Goal: Information Seeking & Learning: Learn about a topic

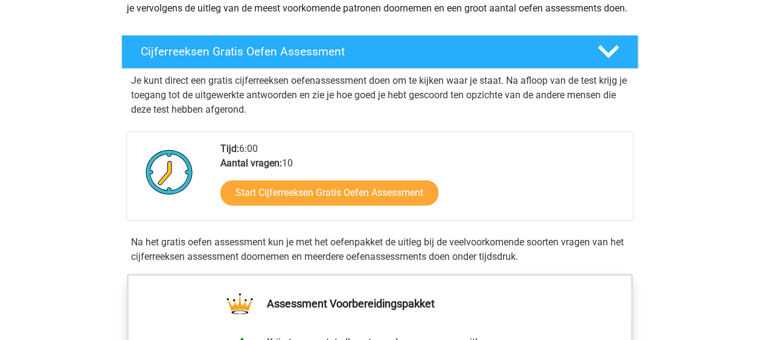
scroll to position [223, 0]
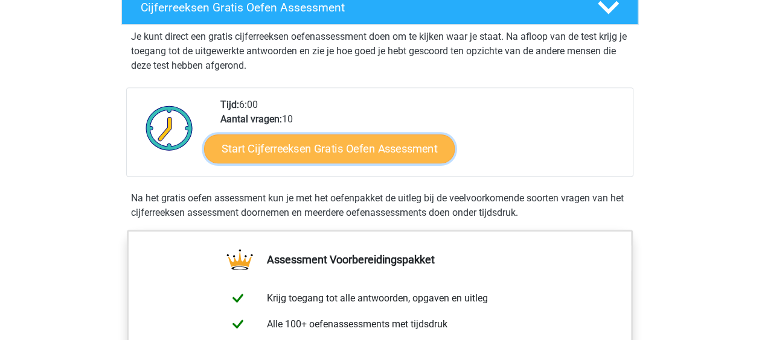
click at [324, 162] on link "Start Cijferreeksen Gratis Oefen Assessment" at bounding box center [329, 148] width 251 height 29
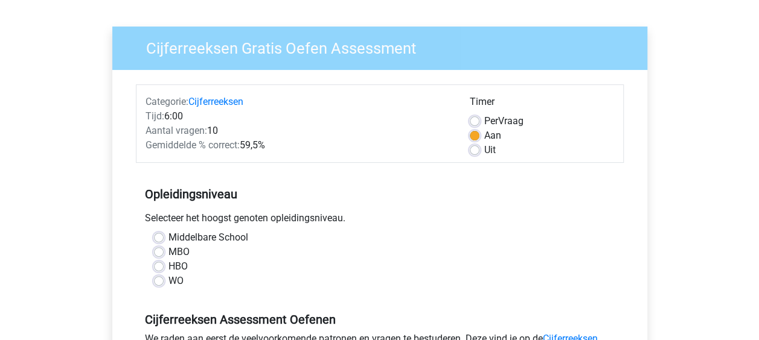
scroll to position [93, 0]
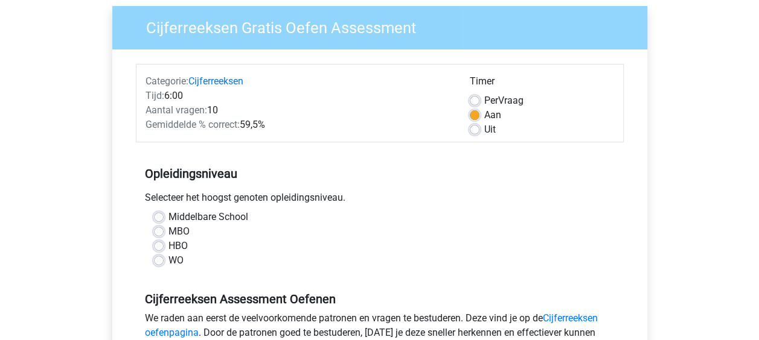
click at [168, 244] on label "HBO" at bounding box center [177, 246] width 19 height 14
click at [156, 244] on input "HBO" at bounding box center [159, 245] width 10 height 12
radio input "true"
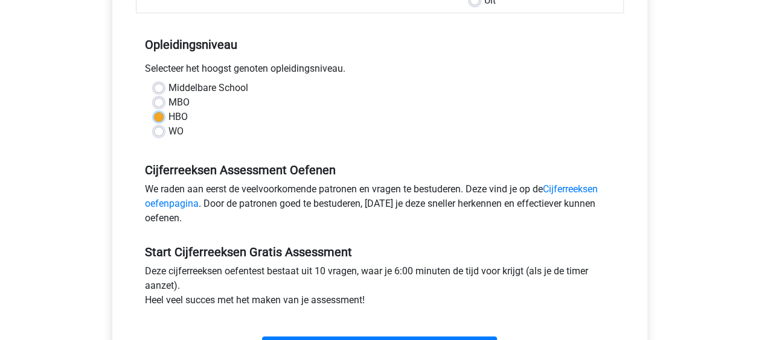
scroll to position [268, 0]
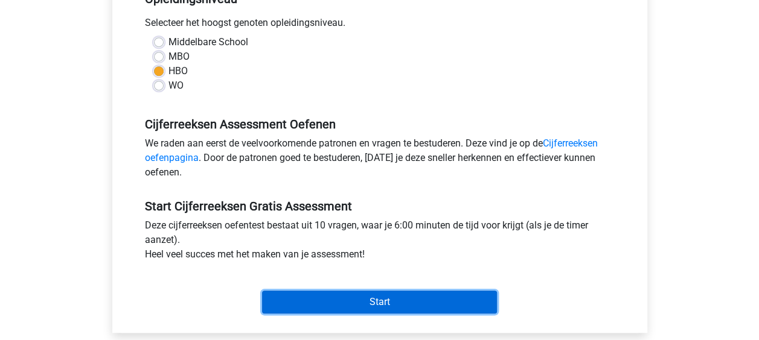
click at [380, 302] on input "Start" at bounding box center [379, 302] width 235 height 23
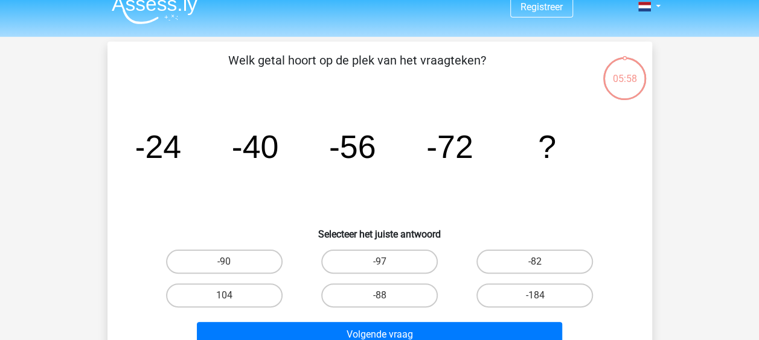
scroll to position [14, 0]
click at [379, 286] on label "-88" at bounding box center [379, 295] width 117 height 24
click at [379, 295] on input "-88" at bounding box center [383, 299] width 8 height 8
radio input "true"
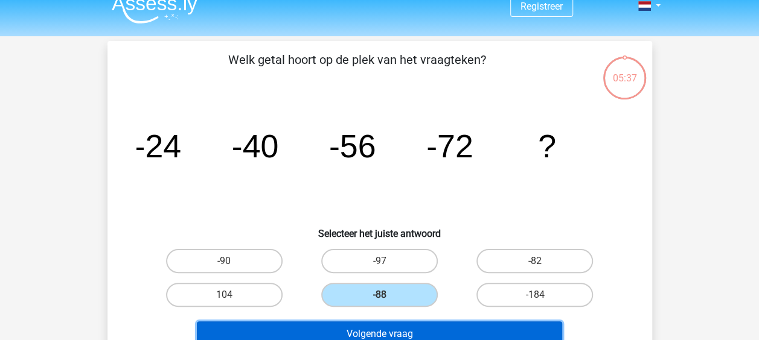
click at [388, 325] on button "Volgende vraag" at bounding box center [379, 334] width 365 height 25
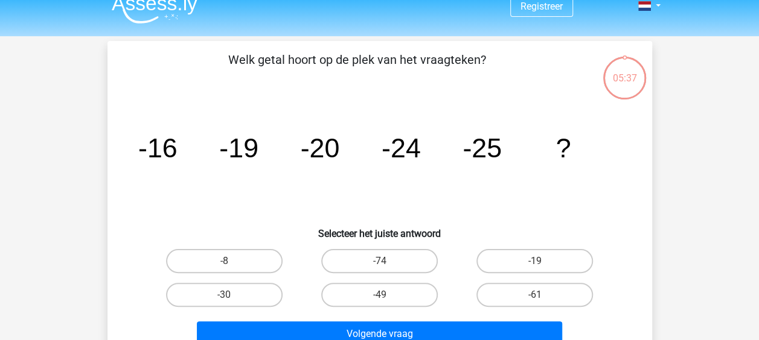
scroll to position [56, 0]
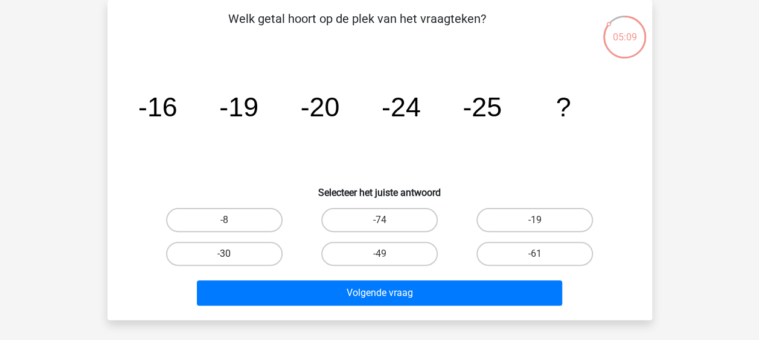
click at [226, 252] on label "-30" at bounding box center [224, 254] width 117 height 24
click at [226, 254] on input "-30" at bounding box center [228, 258] width 8 height 8
radio input "true"
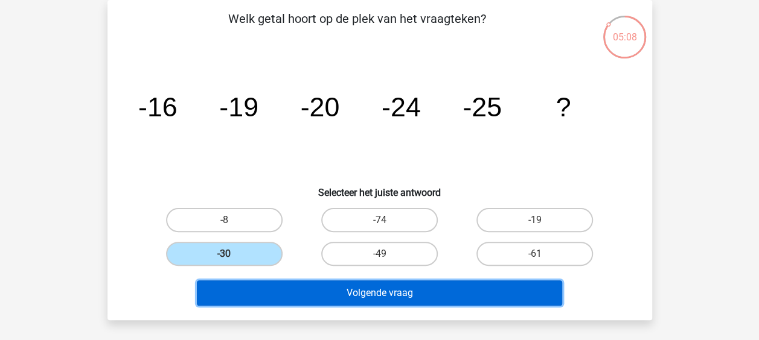
click at [349, 290] on button "Volgende vraag" at bounding box center [379, 293] width 365 height 25
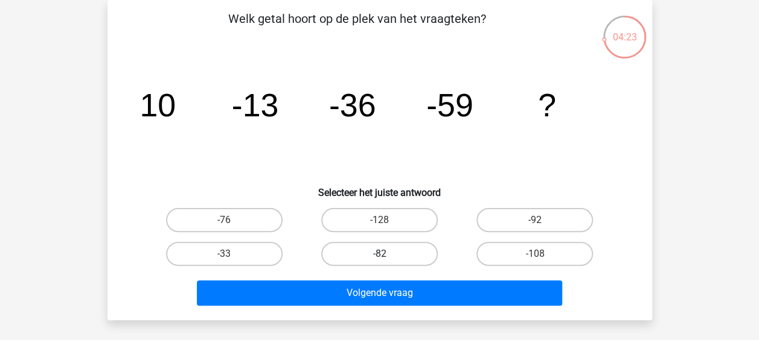
click at [378, 263] on label "-82" at bounding box center [379, 254] width 117 height 24
click at [379, 262] on input "-82" at bounding box center [383, 258] width 8 height 8
radio input "true"
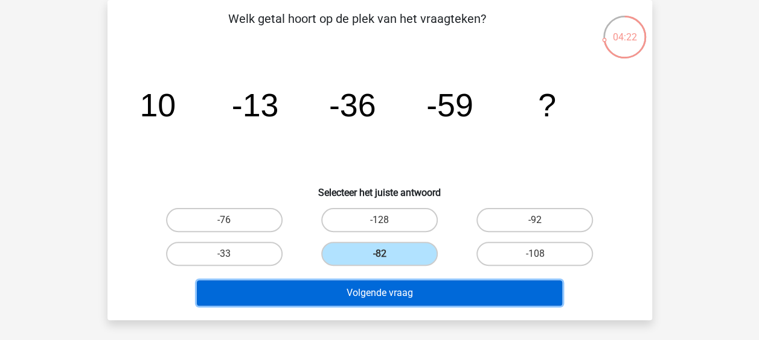
click at [386, 292] on button "Volgende vraag" at bounding box center [379, 293] width 365 height 25
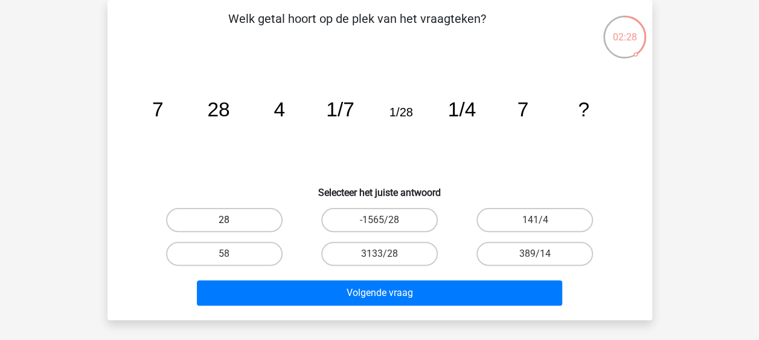
click at [232, 212] on label "28" at bounding box center [224, 220] width 117 height 24
click at [232, 220] on input "28" at bounding box center [228, 224] width 8 height 8
radio input "true"
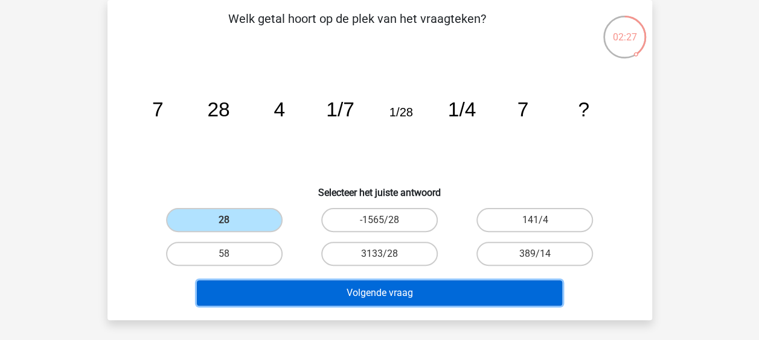
click at [340, 296] on button "Volgende vraag" at bounding box center [379, 293] width 365 height 25
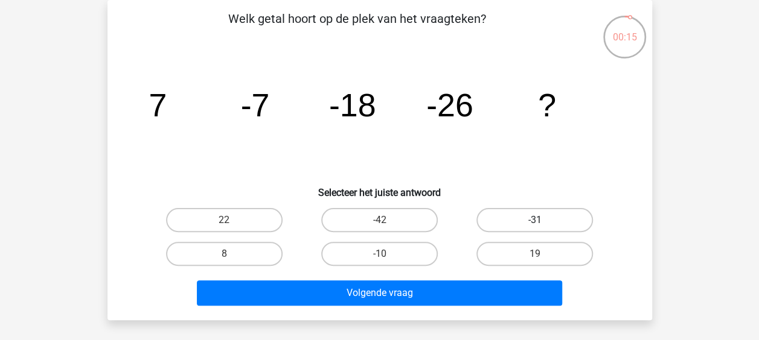
click at [527, 225] on label "-31" at bounding box center [534, 220] width 117 height 24
click at [535, 225] on input "-31" at bounding box center [539, 224] width 8 height 8
radio input "true"
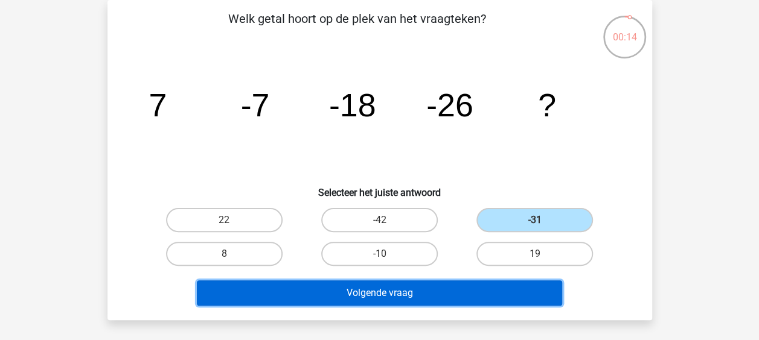
click at [441, 296] on button "Volgende vraag" at bounding box center [379, 293] width 365 height 25
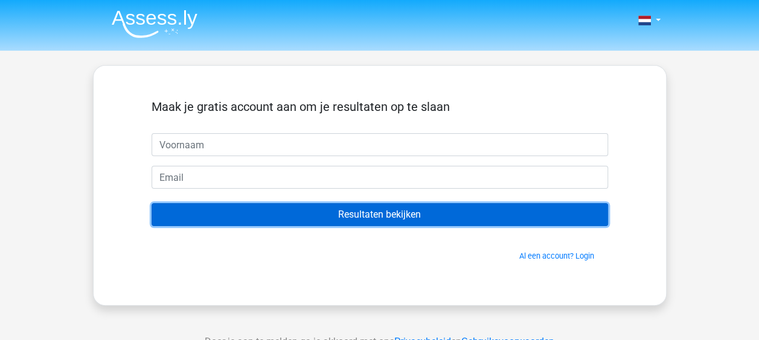
click at [384, 213] on input "Resultaten bekijken" at bounding box center [380, 214] width 456 height 23
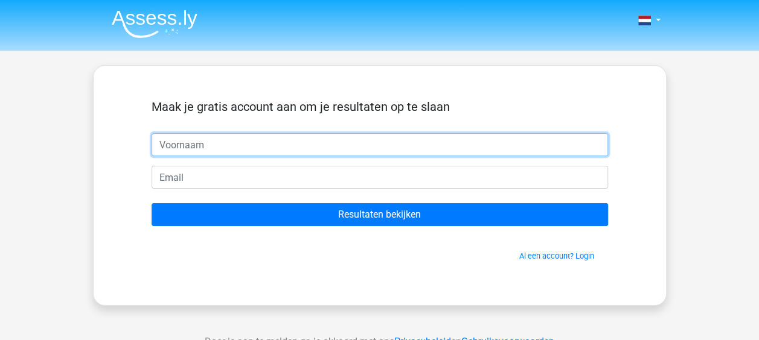
click at [289, 141] on input "text" at bounding box center [380, 144] width 456 height 23
type input "[PERSON_NAME]"
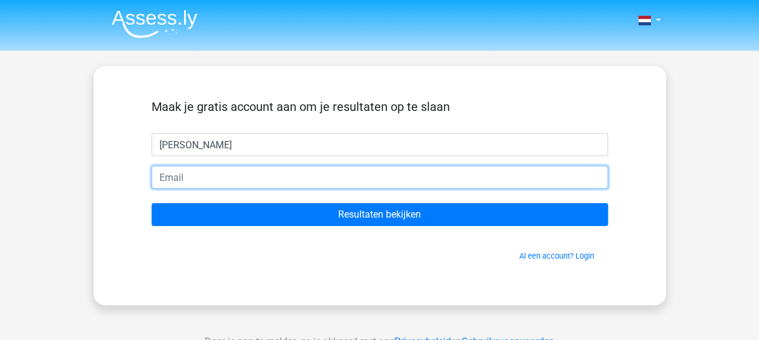
click at [240, 185] on input "email" at bounding box center [380, 177] width 456 height 23
type input "[EMAIL_ADDRESS][DOMAIN_NAME]"
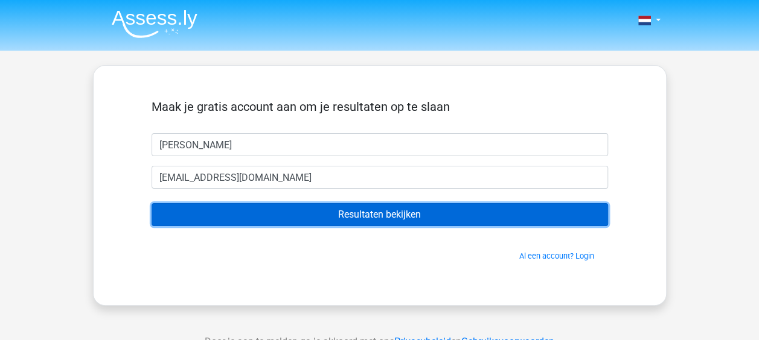
click at [370, 220] on input "Resultaten bekijken" at bounding box center [380, 214] width 456 height 23
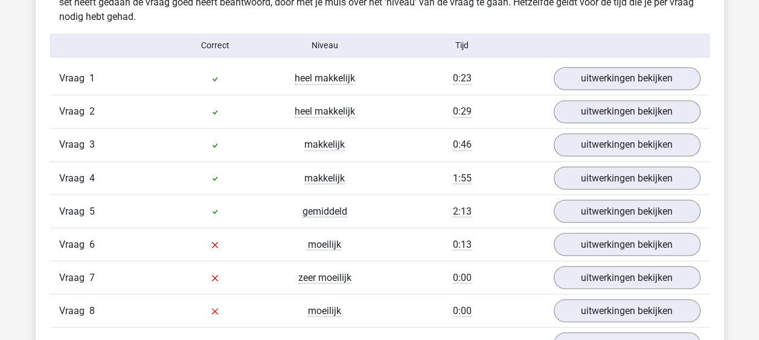
scroll to position [984, 0]
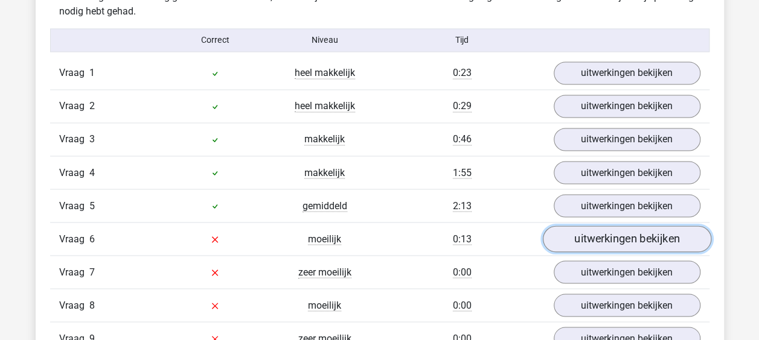
click at [624, 232] on link "uitwerkingen bekijken" at bounding box center [626, 239] width 168 height 27
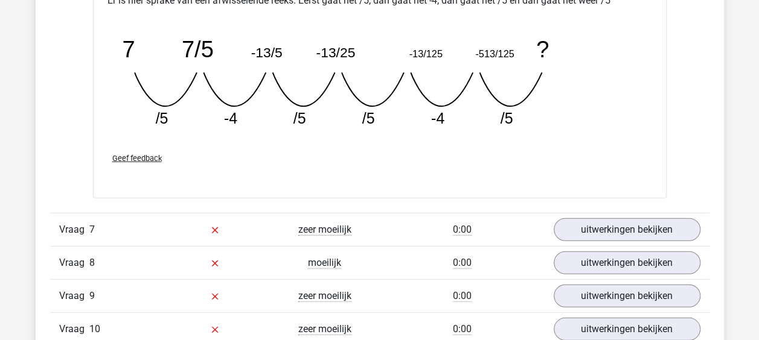
scroll to position [1571, 0]
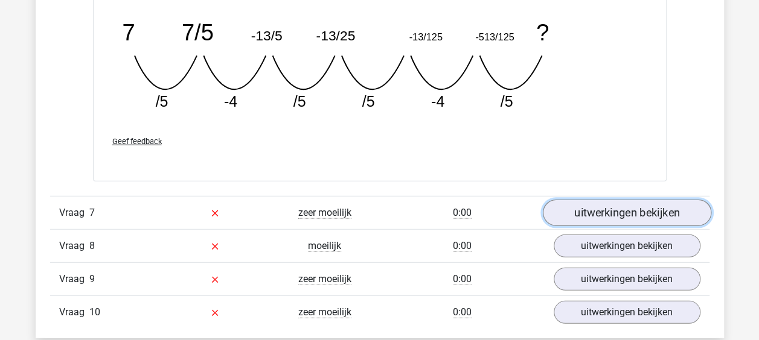
click at [641, 205] on link "uitwerkingen bekijken" at bounding box center [626, 213] width 168 height 27
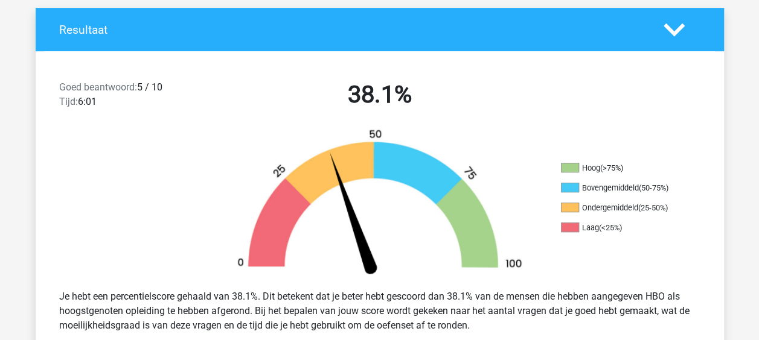
scroll to position [0, 0]
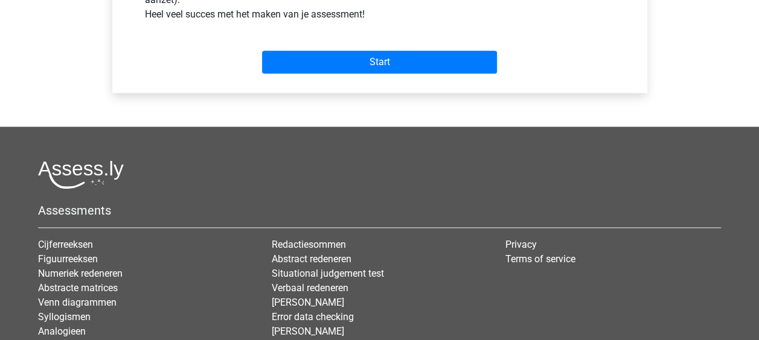
scroll to position [502, 0]
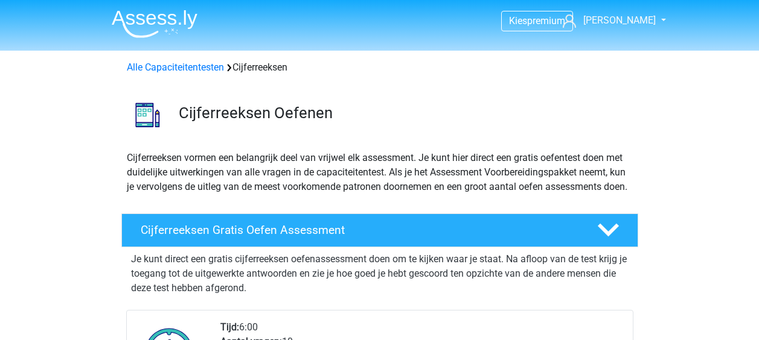
scroll to position [223, 0]
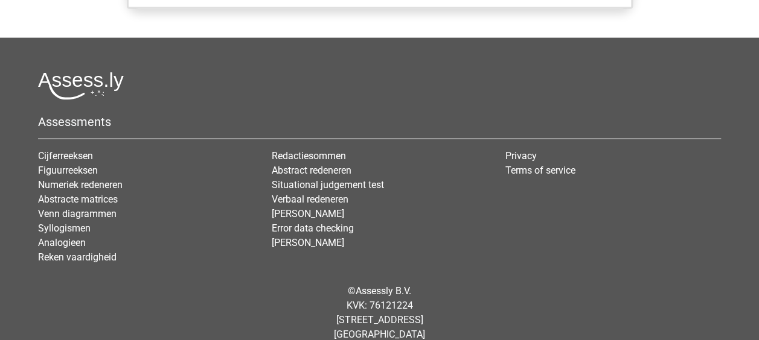
scroll to position [1288, 0]
